Goal: Task Accomplishment & Management: Complete application form

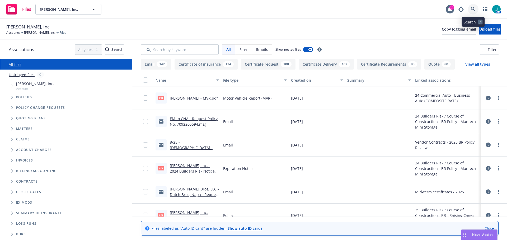
click at [472, 8] on icon at bounding box center [473, 9] width 5 height 5
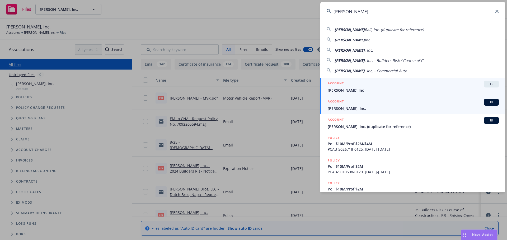
type input "Gordon N. Ball"
click at [487, 104] on span "BI" at bounding box center [491, 102] width 11 height 5
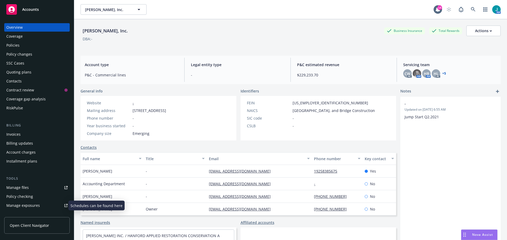
click at [27, 205] on div "Manage exposures" at bounding box center [23, 206] width 34 height 8
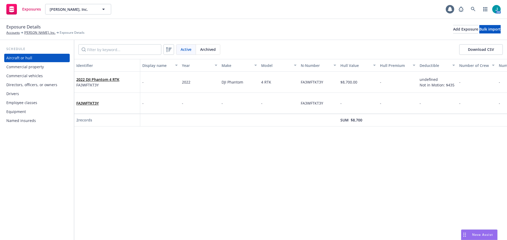
click at [25, 96] on div "Drivers" at bounding box center [36, 94] width 61 height 8
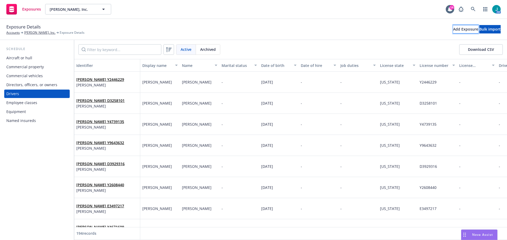
click at [453, 30] on div "Add Exposure" at bounding box center [465, 29] width 25 height 8
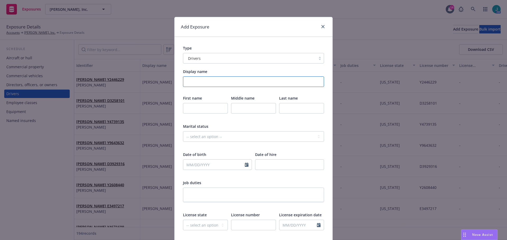
drag, startPoint x: 207, startPoint y: 82, endPoint x: 228, endPoint y: 90, distance: 22.6
click at [207, 82] on input "Display name" at bounding box center [253, 82] width 141 height 11
type input "[PERSON_NAME]"
click at [210, 106] on input "text" at bounding box center [205, 108] width 45 height 11
type input "[PERSON_NAME]"
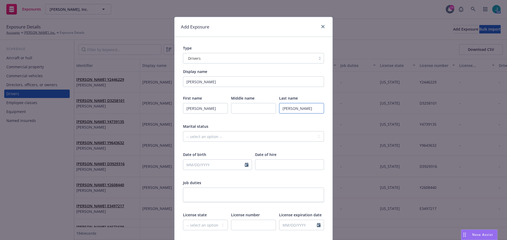
type input "[PERSON_NAME]"
select select "8"
drag, startPoint x: 185, startPoint y: 166, endPoint x: 200, endPoint y: 164, distance: 15.2
click at [187, 166] on input "text" at bounding box center [214, 165] width 62 height 10
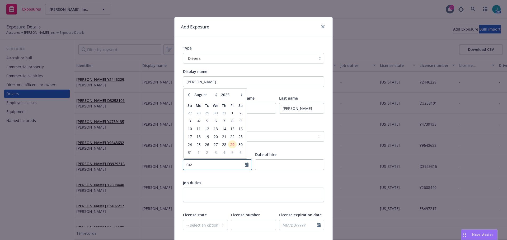
type input "04/"
click at [196, 167] on input "text" at bounding box center [214, 165] width 62 height 10
type input "[DATE]"
click at [203, 225] on select "-- select an option -- [US_STATE] [US_STATE] [US_STATE] [US_STATE] [US_STATE] […" at bounding box center [205, 225] width 45 height 11
select select "CA"
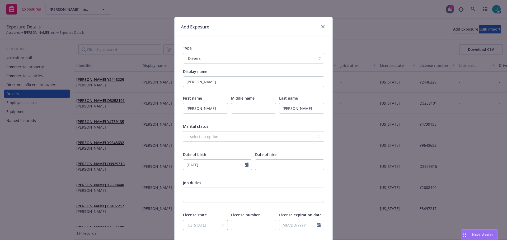
click at [183, 220] on select "-- select an option -- [US_STATE] [US_STATE] [US_STATE] [US_STATE] [US_STATE] […" at bounding box center [205, 225] width 45 height 11
click at [255, 227] on input "text" at bounding box center [253, 225] width 45 height 11
paste input "Y2138400"
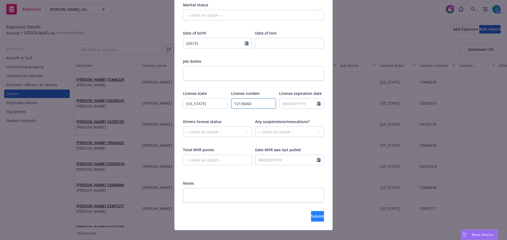
scroll to position [129, 0]
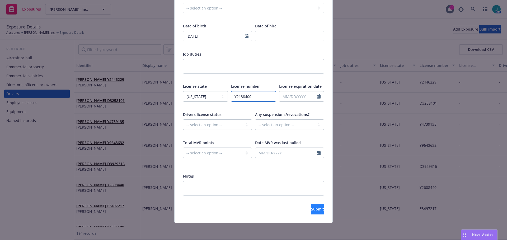
type input "Y2138400"
click at [311, 208] on span "Submit" at bounding box center [317, 209] width 13 height 5
